Goal: Navigation & Orientation: Understand site structure

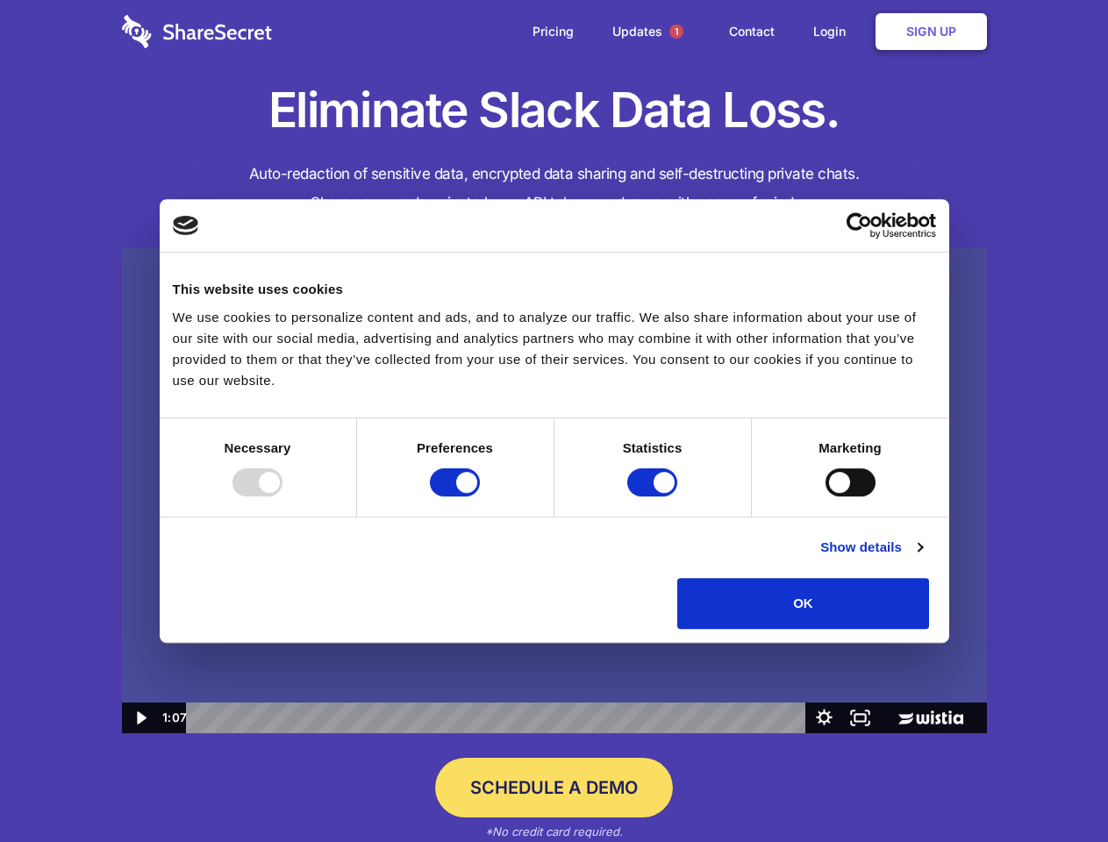
click at [553, 421] on img at bounding box center [554, 490] width 865 height 487
click at [282, 496] on div at bounding box center [257, 482] width 50 height 28
click at [480, 496] on input "Preferences" at bounding box center [455, 482] width 50 height 28
checkbox input "false"
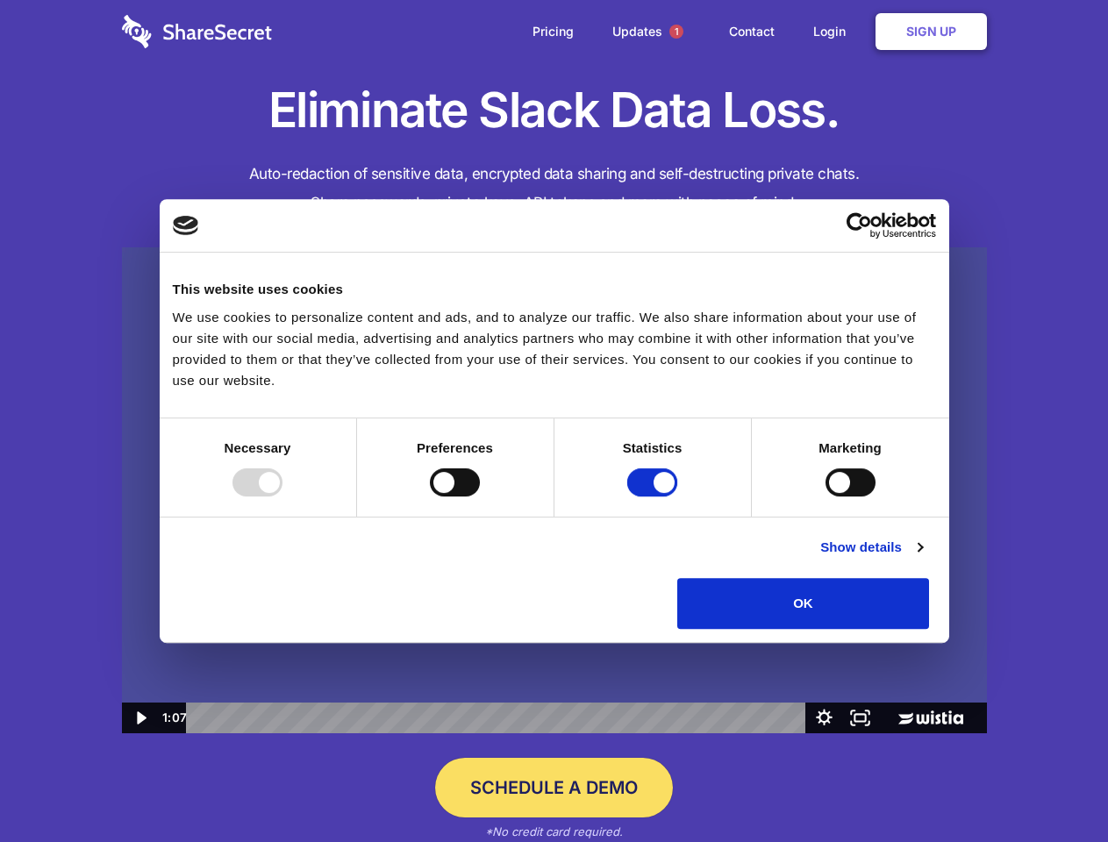
click at [654, 496] on input "Statistics" at bounding box center [652, 482] width 50 height 28
checkbox input "false"
click at [825, 496] on input "Marketing" at bounding box center [850, 482] width 50 height 28
checkbox input "true"
click at [922, 558] on link "Show details" at bounding box center [871, 547] width 102 height 21
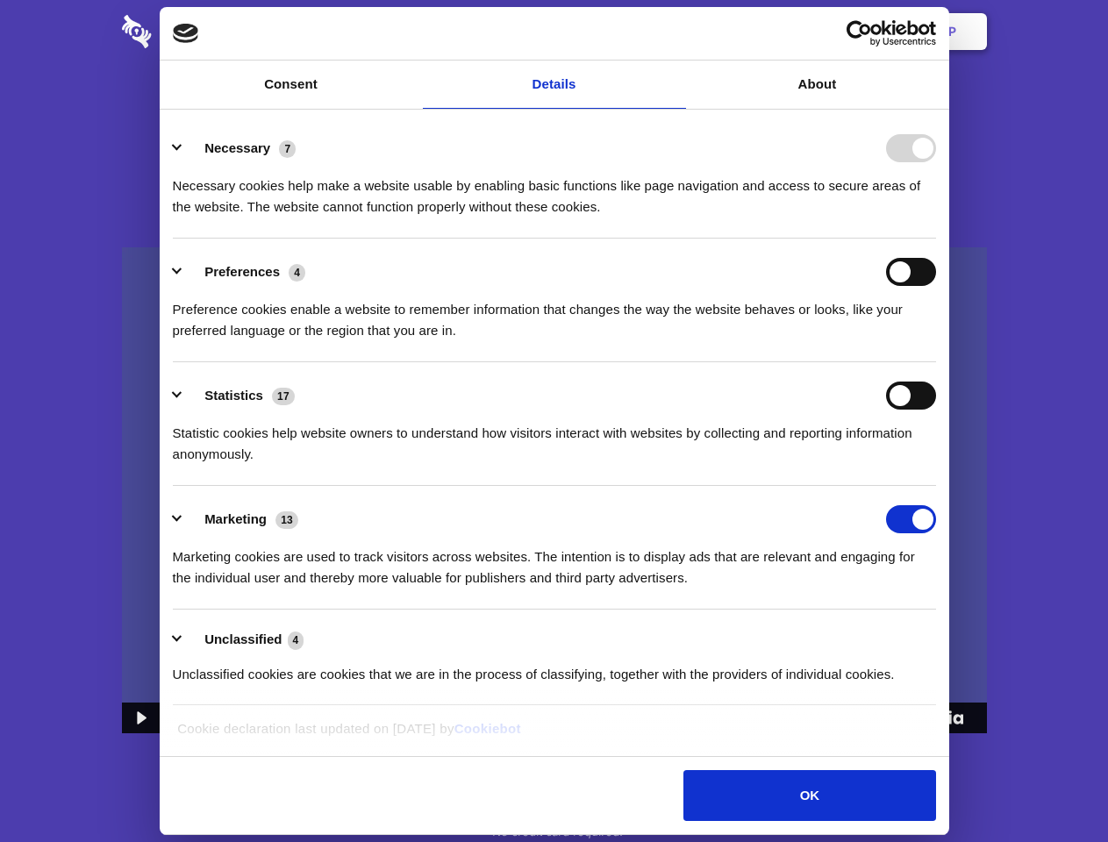
click at [936, 239] on li "Necessary 7 Necessary cookies help make a website usable by enabling basic func…" at bounding box center [554, 177] width 763 height 124
